Goal: Transaction & Acquisition: Purchase product/service

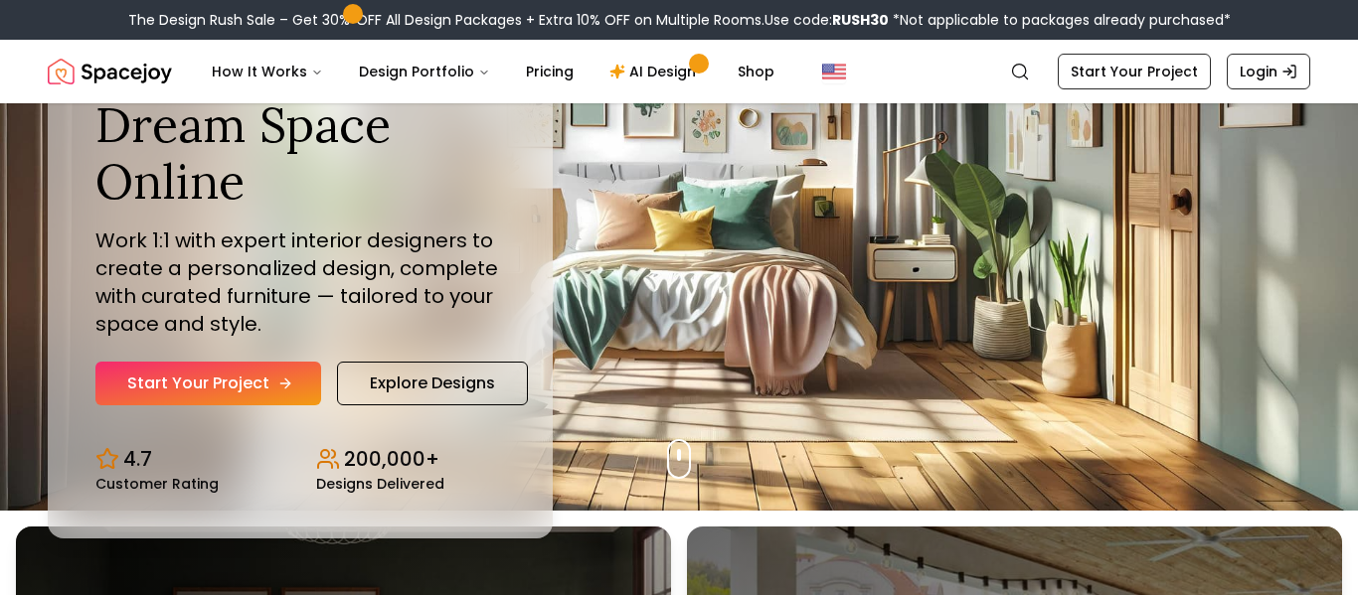
click at [285, 382] on icon "Hero section" at bounding box center [287, 383] width 5 height 9
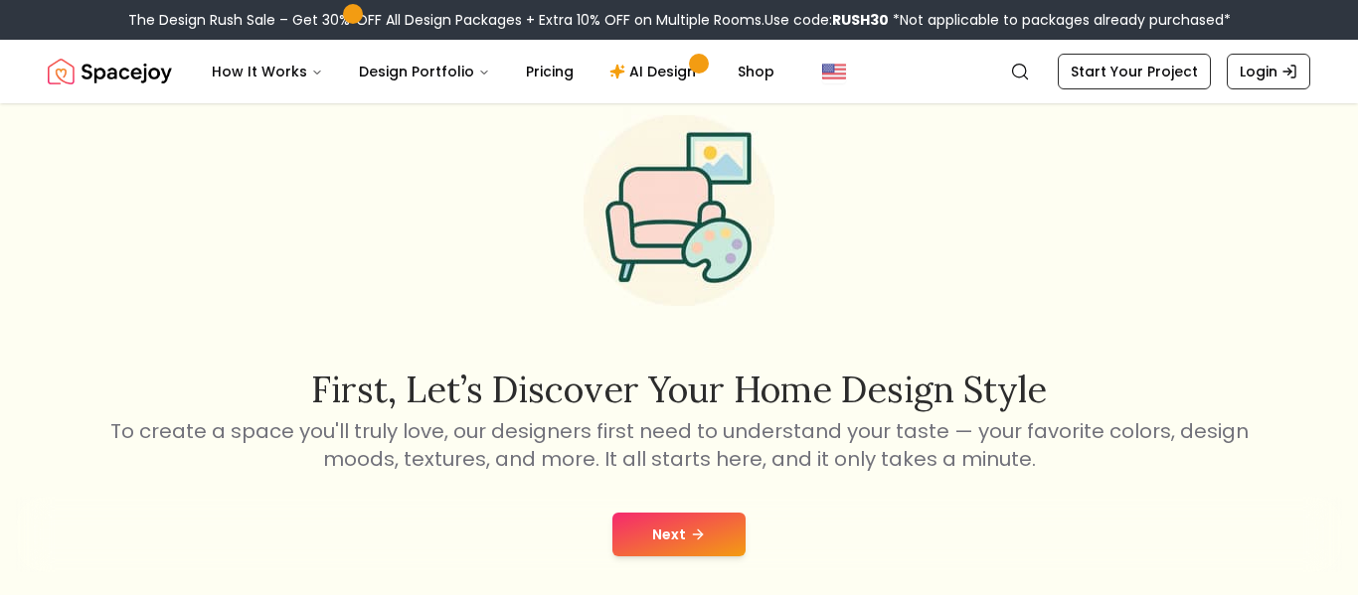
click at [718, 535] on button "Next" at bounding box center [678, 535] width 133 height 44
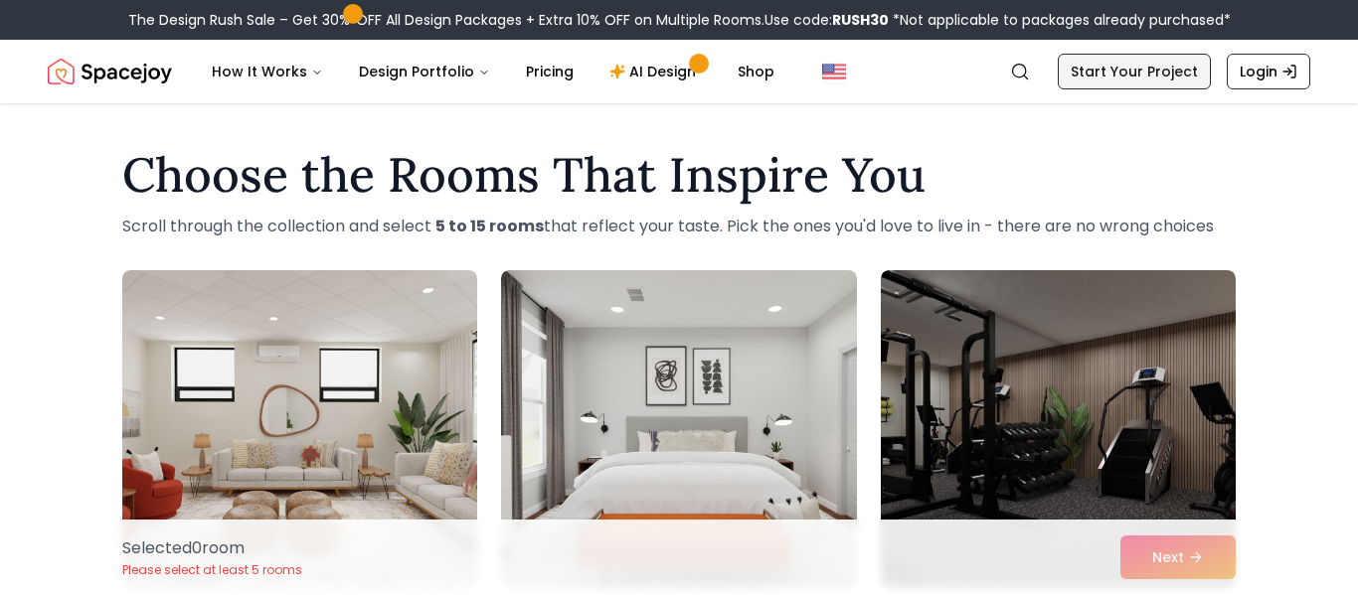
click at [1104, 67] on link "Start Your Project" at bounding box center [1133, 72] width 153 height 36
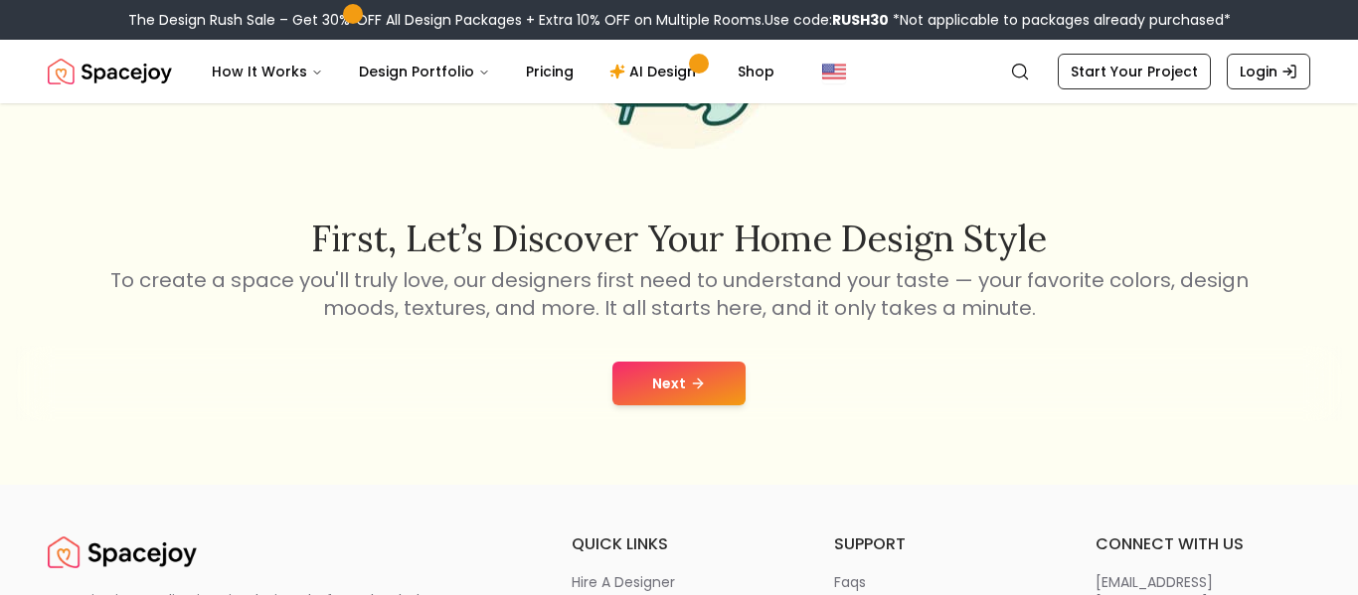
scroll to position [233, 0]
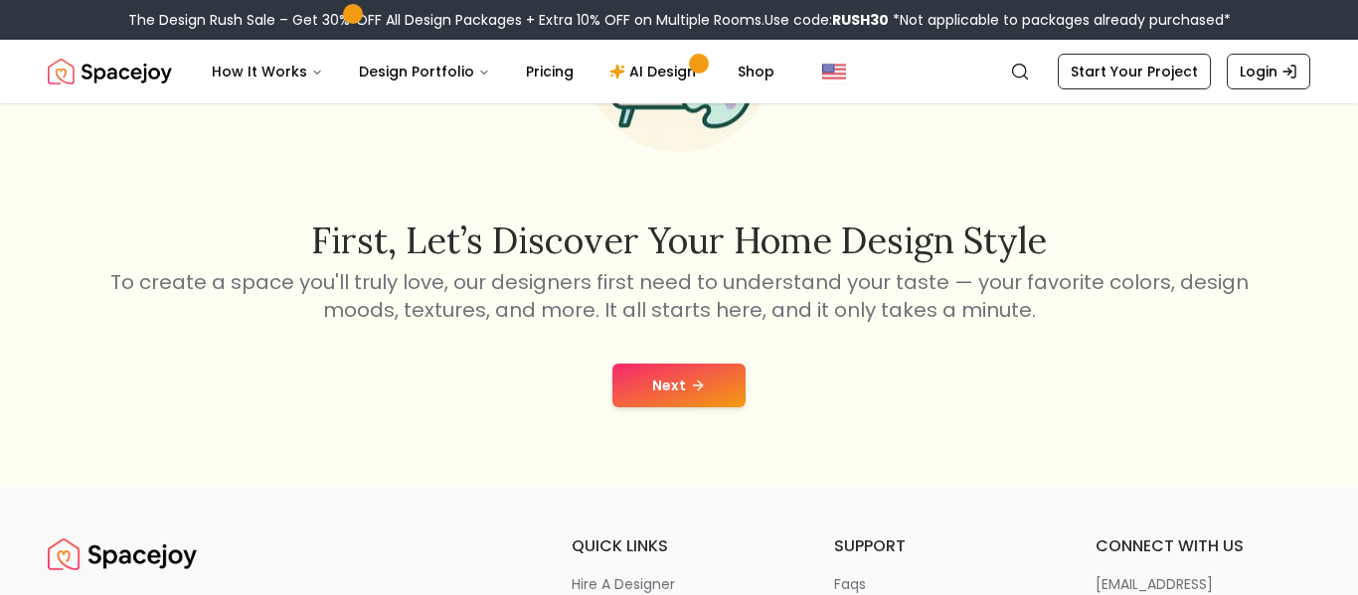
click at [730, 389] on button "Next" at bounding box center [678, 386] width 133 height 44
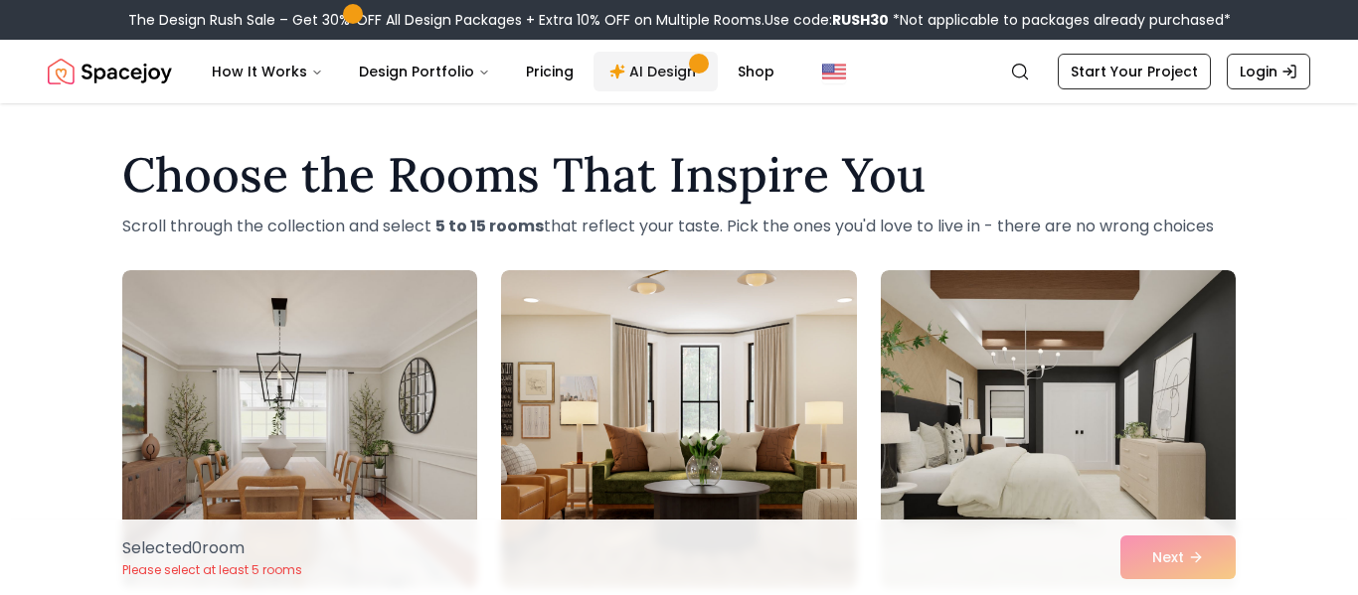
click at [629, 82] on link "AI Design" at bounding box center [655, 72] width 124 height 40
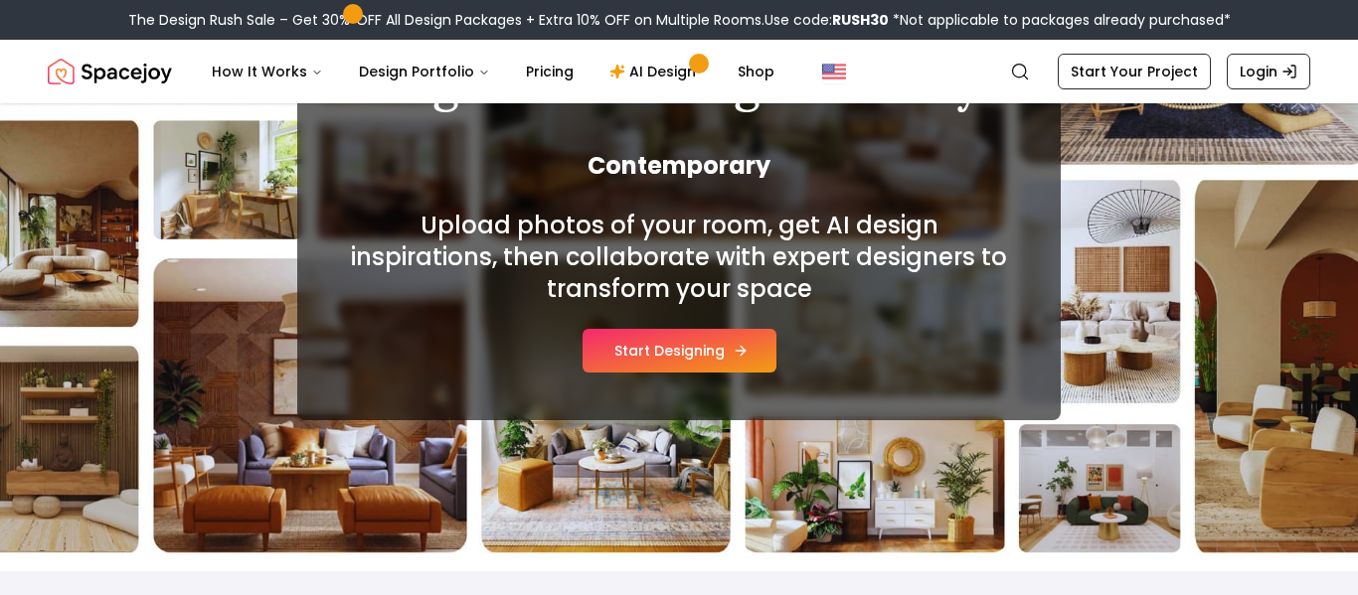
click at [667, 354] on button "Start Designing" at bounding box center [679, 351] width 194 height 44
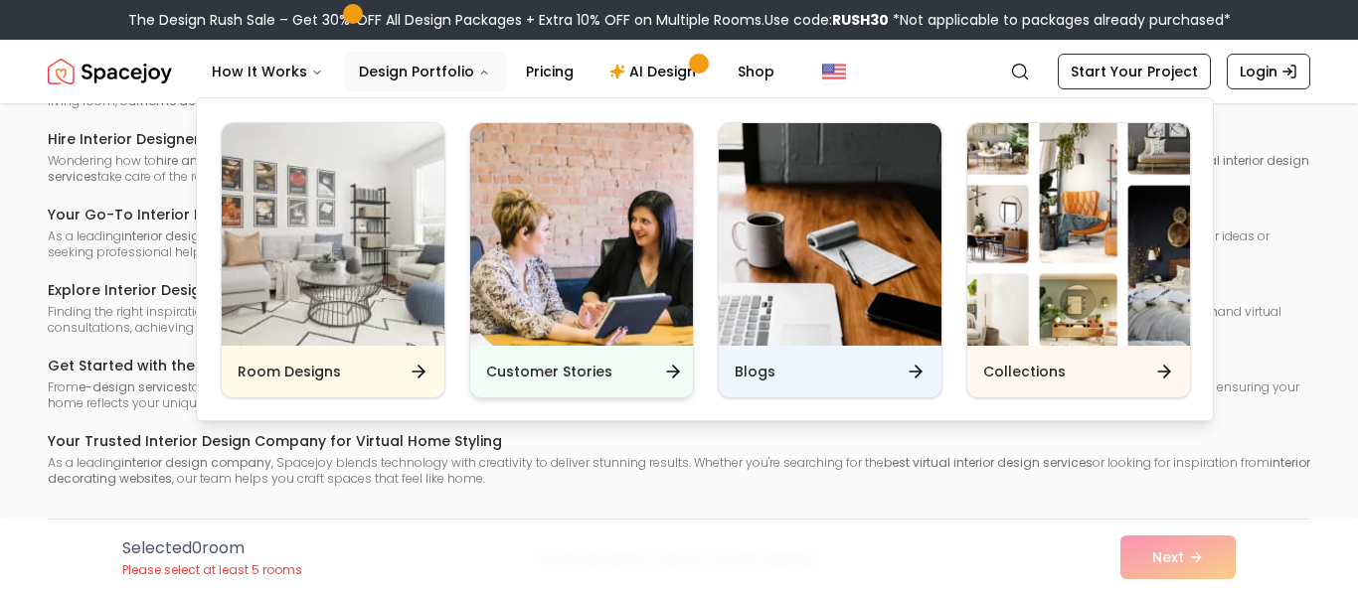
scroll to position [10232, 0]
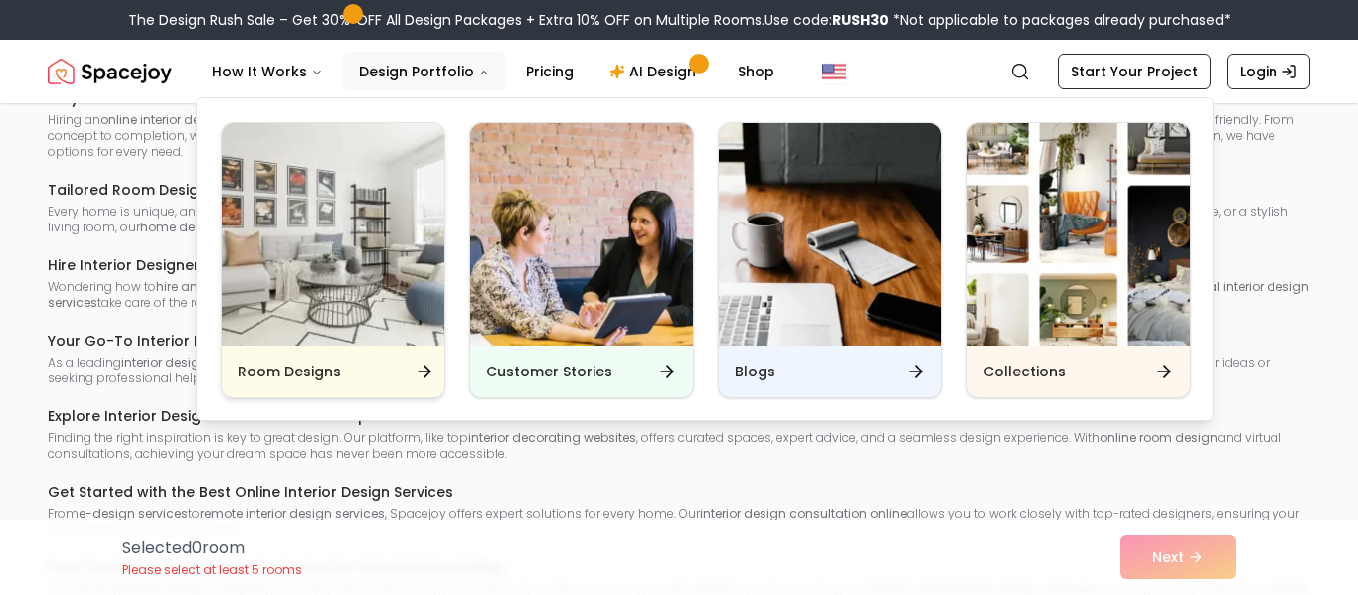
click at [422, 374] on icon "Main" at bounding box center [424, 372] width 20 height 20
